Goal: Navigation & Orientation: Find specific page/section

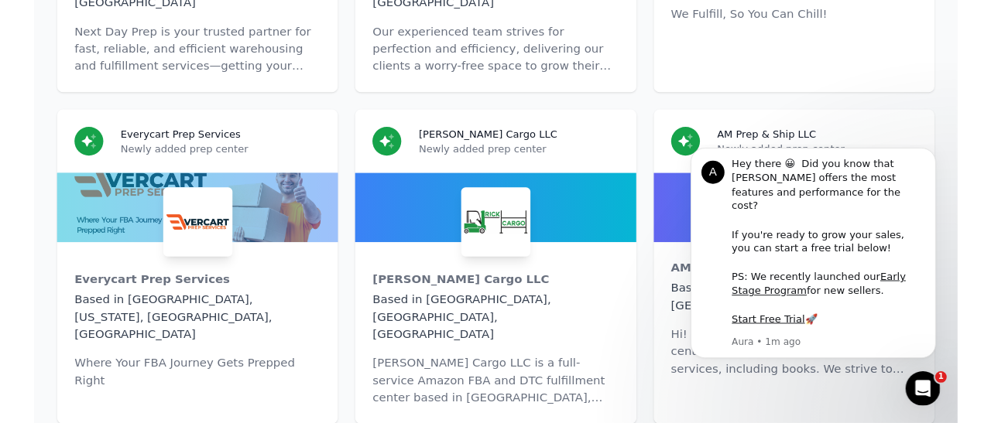
scroll to position [9090, 0]
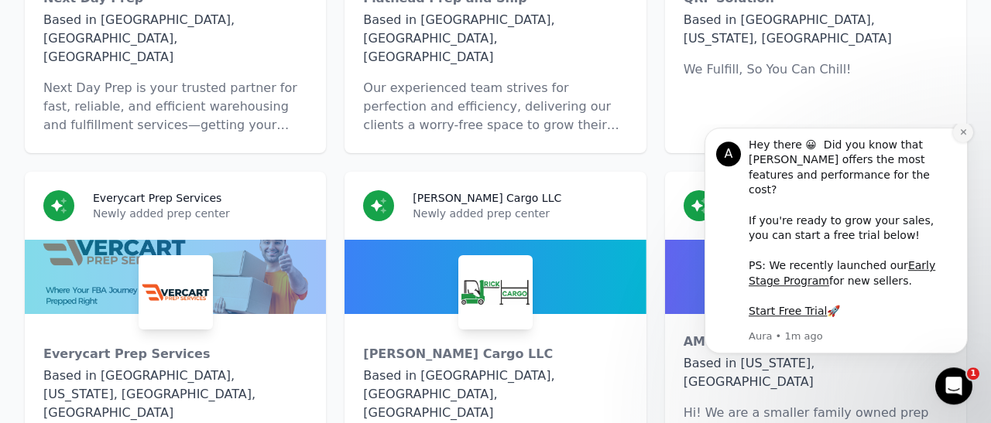
click at [962, 142] on button "Dismiss notification" at bounding box center [963, 132] width 20 height 20
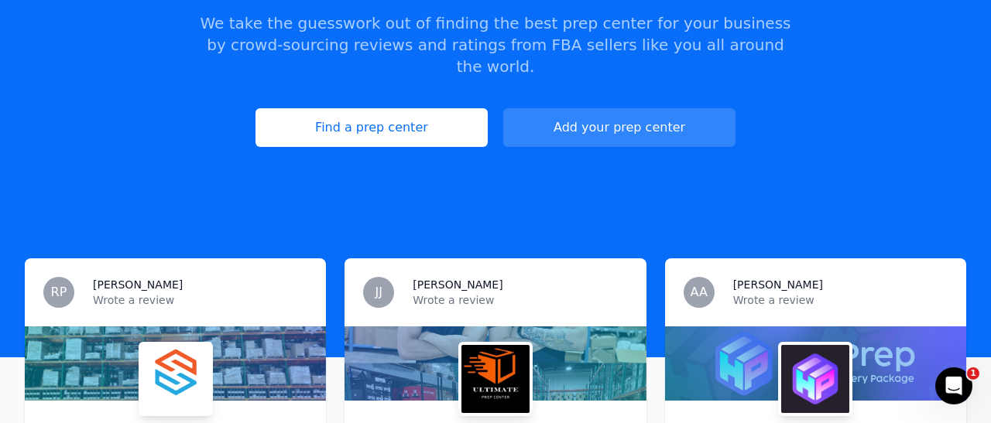
scroll to position [217, 0]
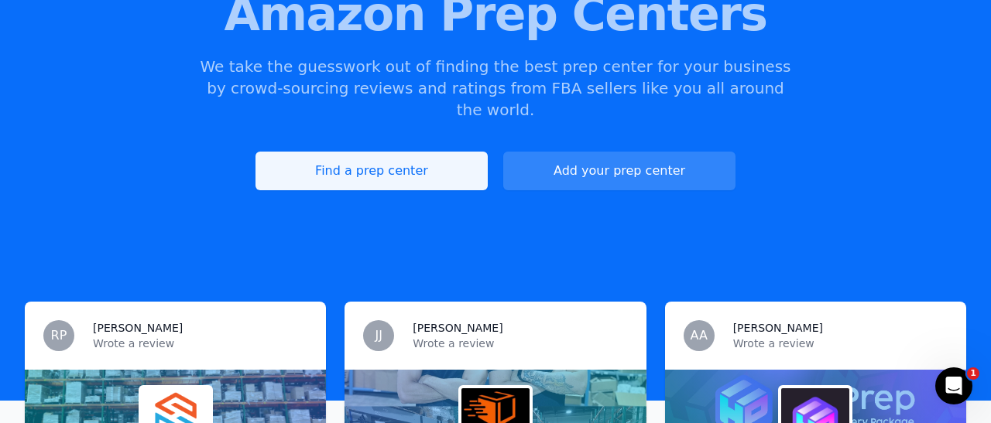
click at [434, 154] on link "Find a prep center" at bounding box center [371, 171] width 232 height 39
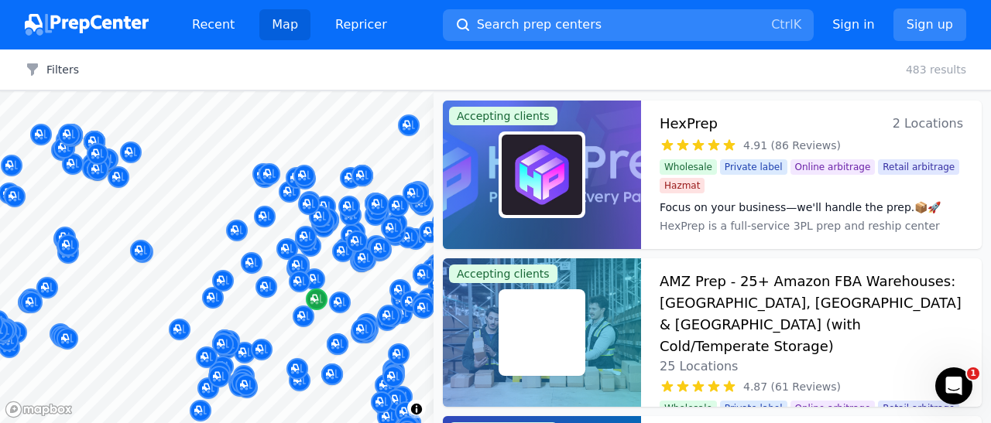
click at [316, 91] on div at bounding box center [216, 91] width 433 height 0
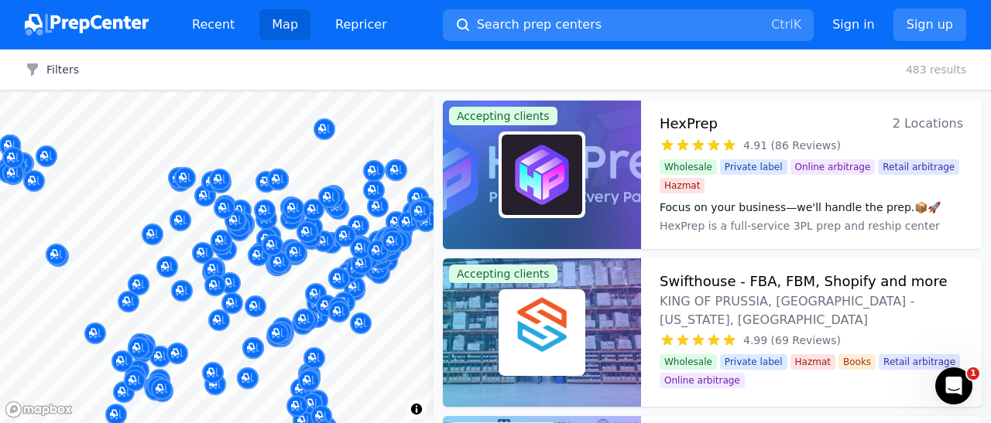
click at [389, 238] on div at bounding box center [380, 232] width 297 height 12
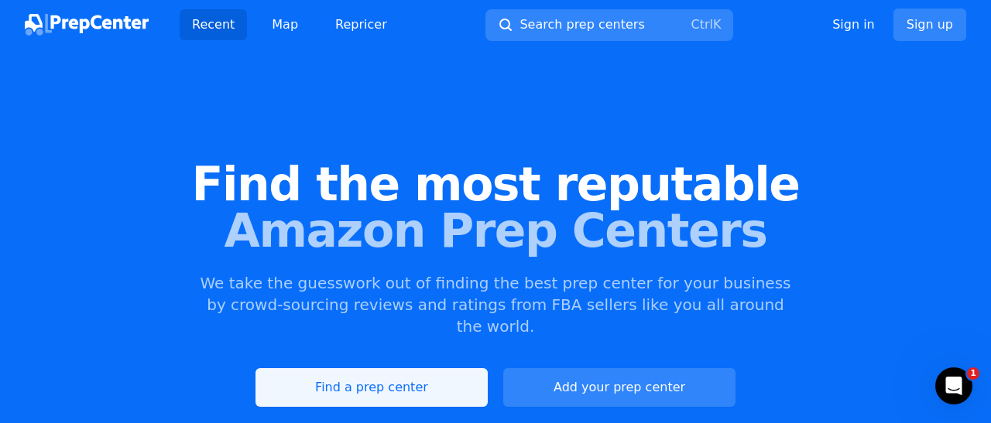
click at [413, 368] on link "Find a prep center" at bounding box center [371, 387] width 232 height 39
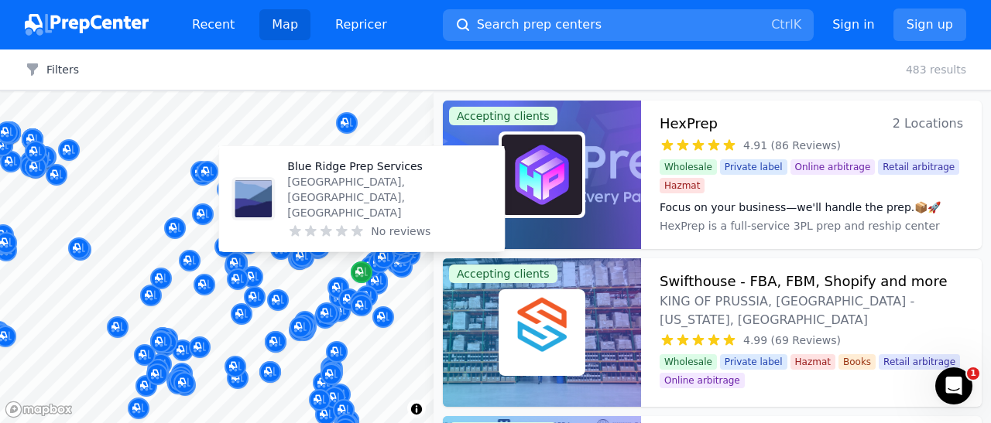
click at [361, 272] on icon "Map marker" at bounding box center [361, 272] width 12 height 15
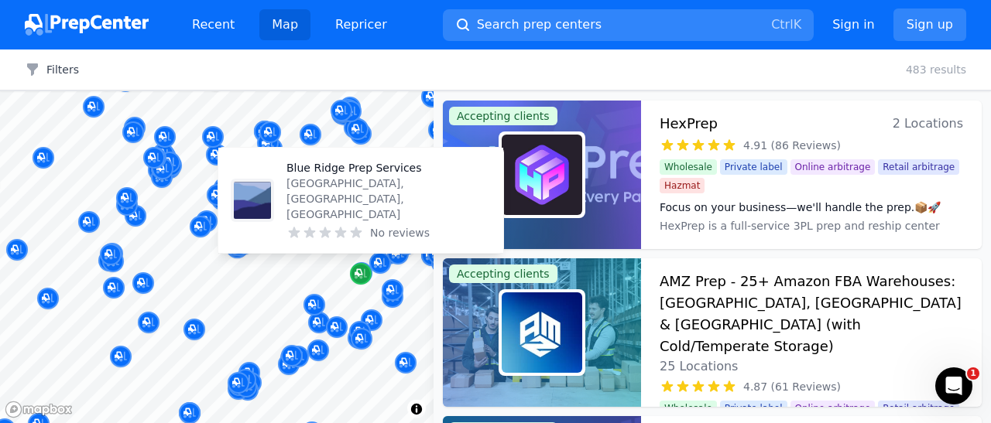
click at [360, 276] on icon "Map marker" at bounding box center [360, 273] width 12 height 15
click at [397, 176] on p "Blue Ridge Prep Services" at bounding box center [388, 167] width 204 height 15
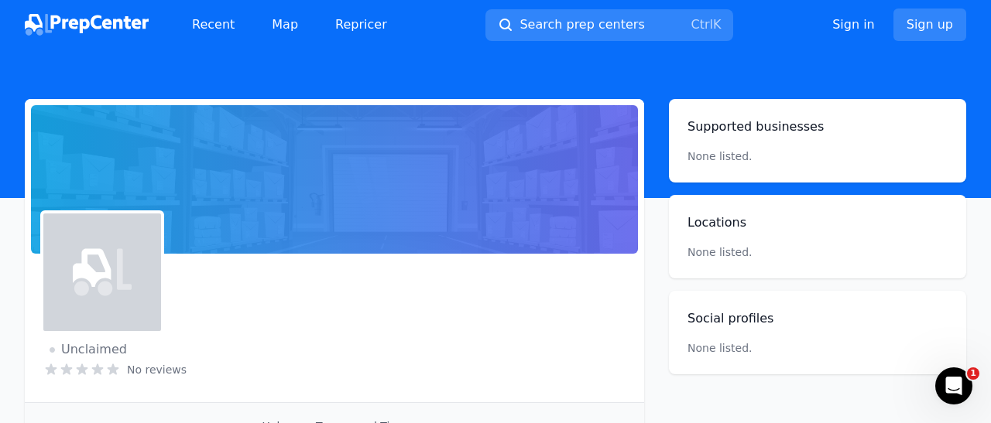
click at [397, 198] on div at bounding box center [334, 179] width 607 height 149
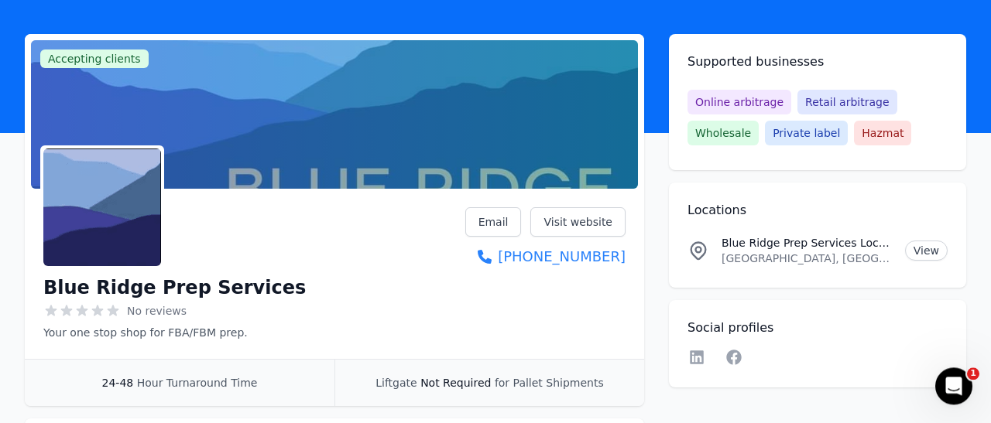
scroll to position [59, 0]
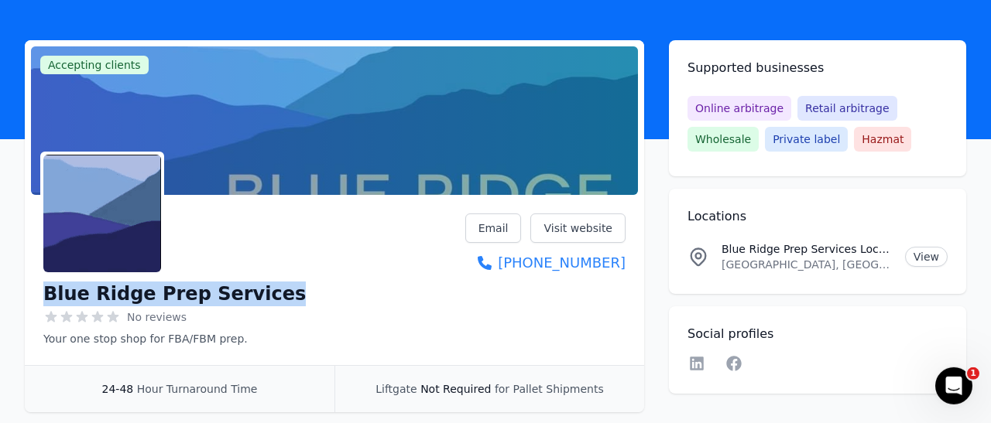
drag, startPoint x: 270, startPoint y: 289, endPoint x: 39, endPoint y: 290, distance: 230.6
click at [39, 290] on div "Blue Ridge Prep Services No reviews Your one stop shop for FBA/FBM prep. Email …" at bounding box center [334, 283] width 619 height 164
